Goal: Task Accomplishment & Management: Complete application form

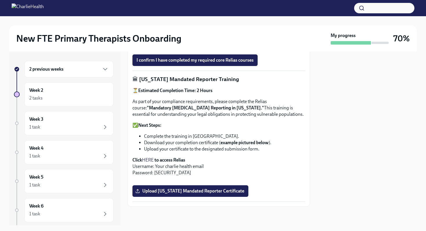
scroll to position [400, 0]
click at [182, 192] on span "Upload [US_STATE] Mandated Reporter Certificate" at bounding box center [190, 191] width 108 height 6
click at [0, 0] on input "Upload [US_STATE] Mandated Reporter Certificate" at bounding box center [0, 0] width 0 height 0
click at [172, 192] on span "Upload [US_STATE] Mandated Reporter Certificate" at bounding box center [190, 191] width 108 height 6
click at [0, 0] on input "Upload [US_STATE] Mandated Reporter Certificate" at bounding box center [0, 0] width 0 height 0
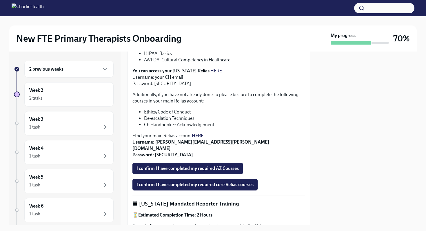
scroll to position [182, 0]
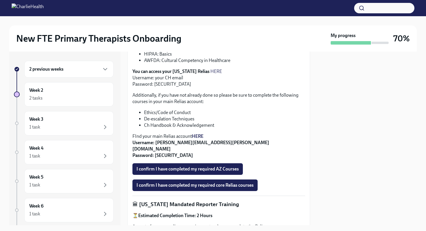
click at [198, 133] on strong "HERE" at bounding box center [198, 135] width 12 height 5
click at [159, 166] on span "I confirm I have completed my required AZ Courses" at bounding box center [187, 169] width 102 height 6
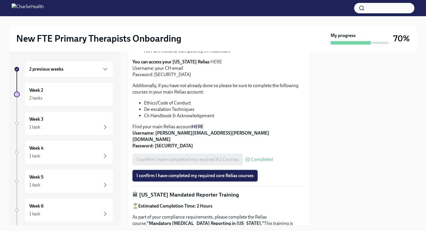
scroll to position [191, 0]
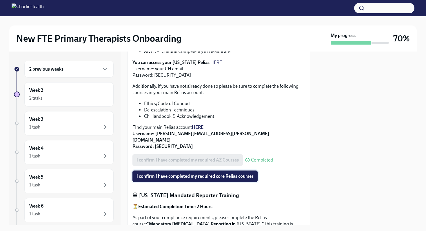
click at [168, 173] on span "I confirm I have completed my required core Relias courses" at bounding box center [194, 176] width 117 height 6
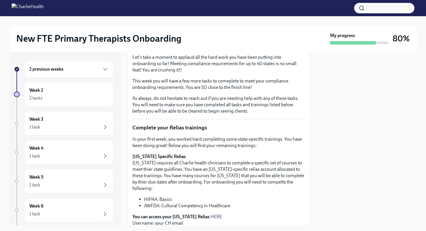
scroll to position [0, 0]
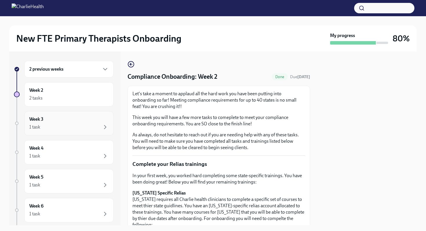
click at [85, 118] on div "Week 3 1 task" at bounding box center [68, 123] width 79 height 14
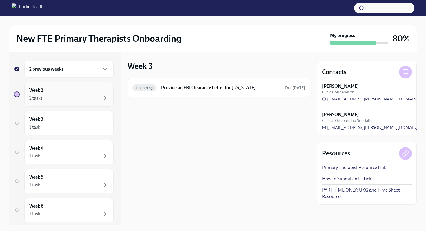
click at [97, 83] on div "Week 2 2 tasks" at bounding box center [68, 94] width 89 height 24
click at [166, 83] on div "To Do Clinical Onboarding: Week 2 Due [DATE]" at bounding box center [218, 87] width 173 height 9
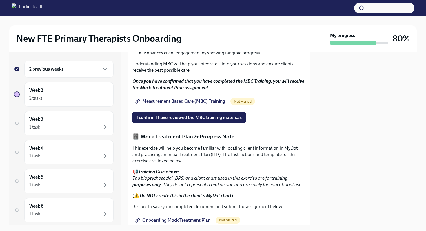
scroll to position [324, 0]
